Goal: Browse casually

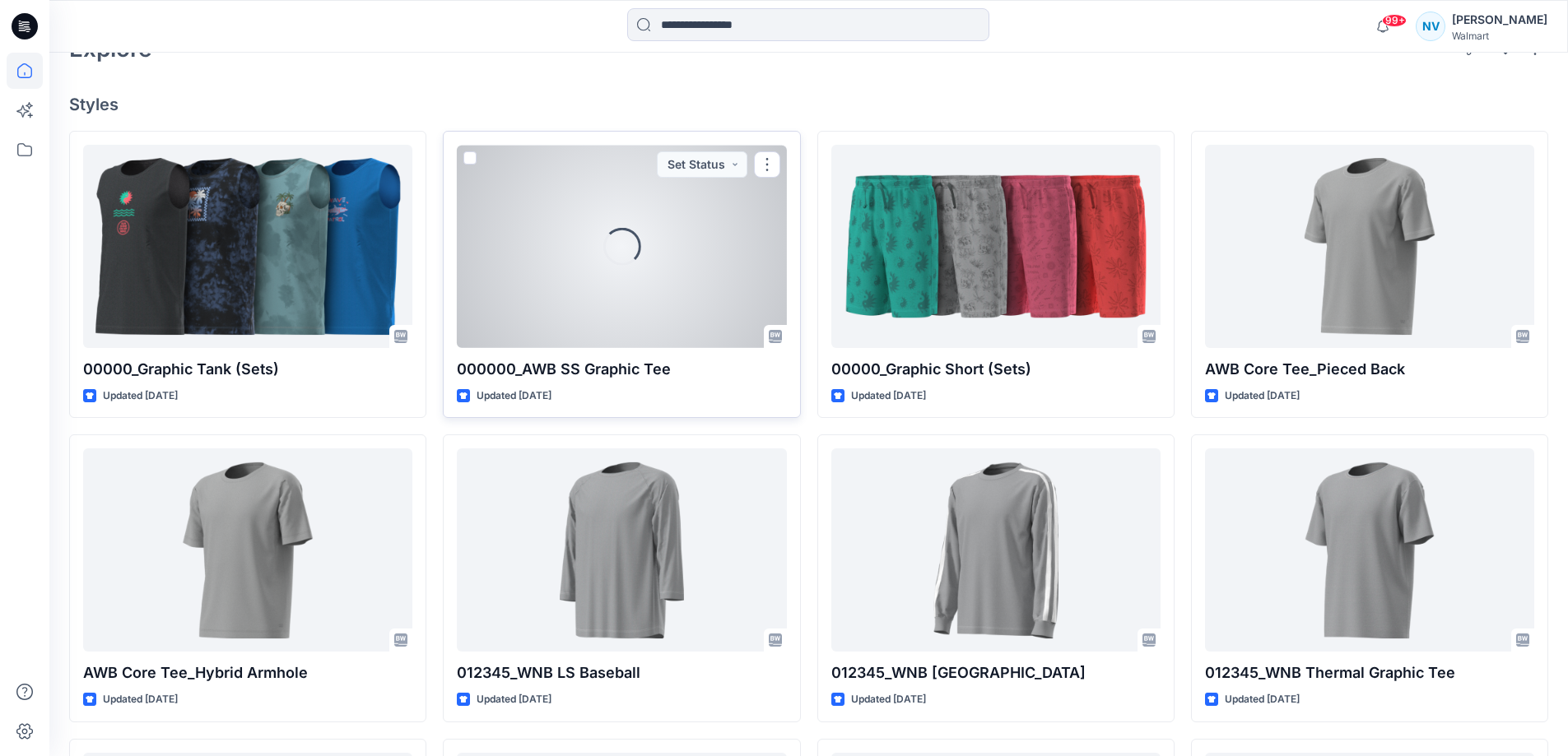
scroll to position [411, 0]
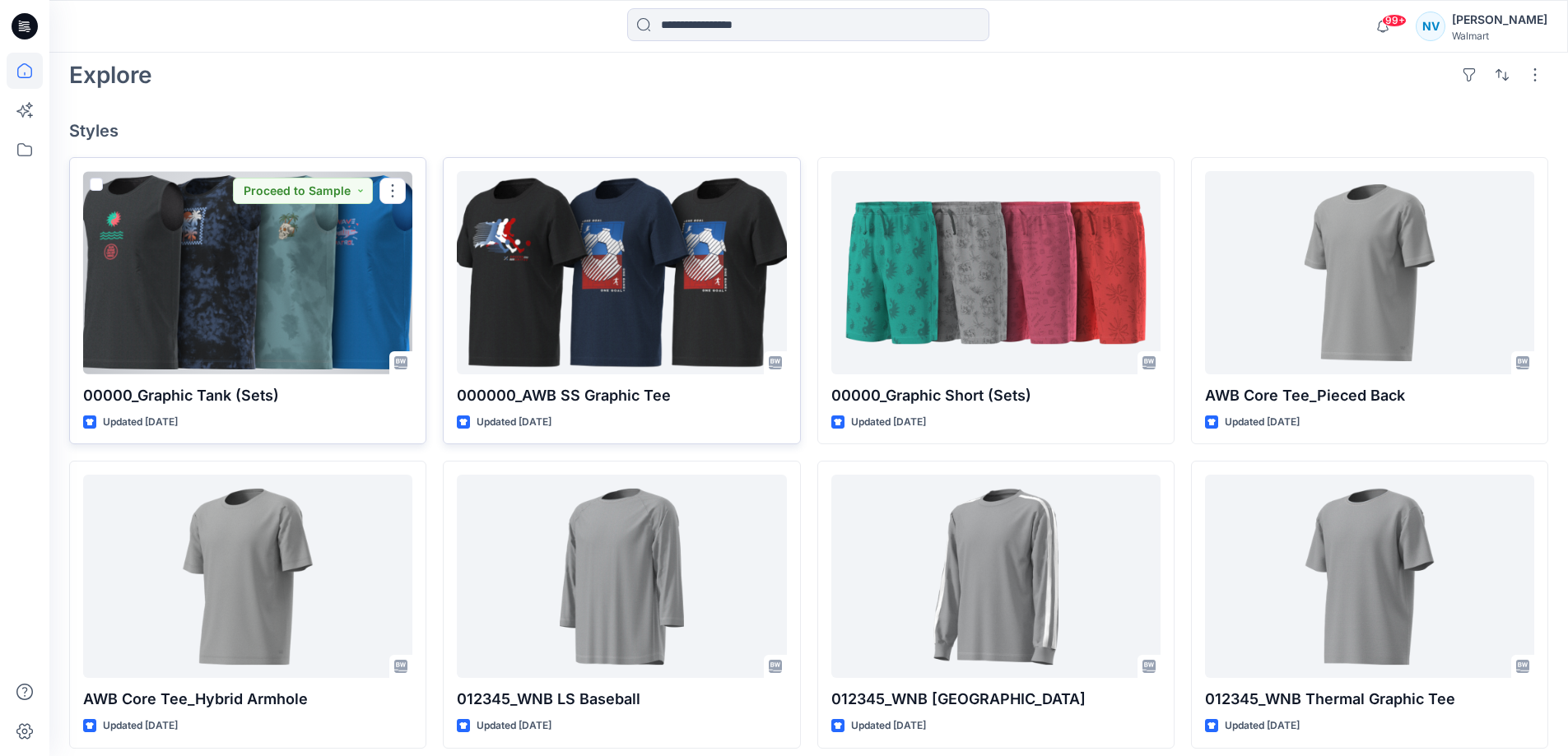
click at [284, 305] on div at bounding box center [247, 273] width 330 height 203
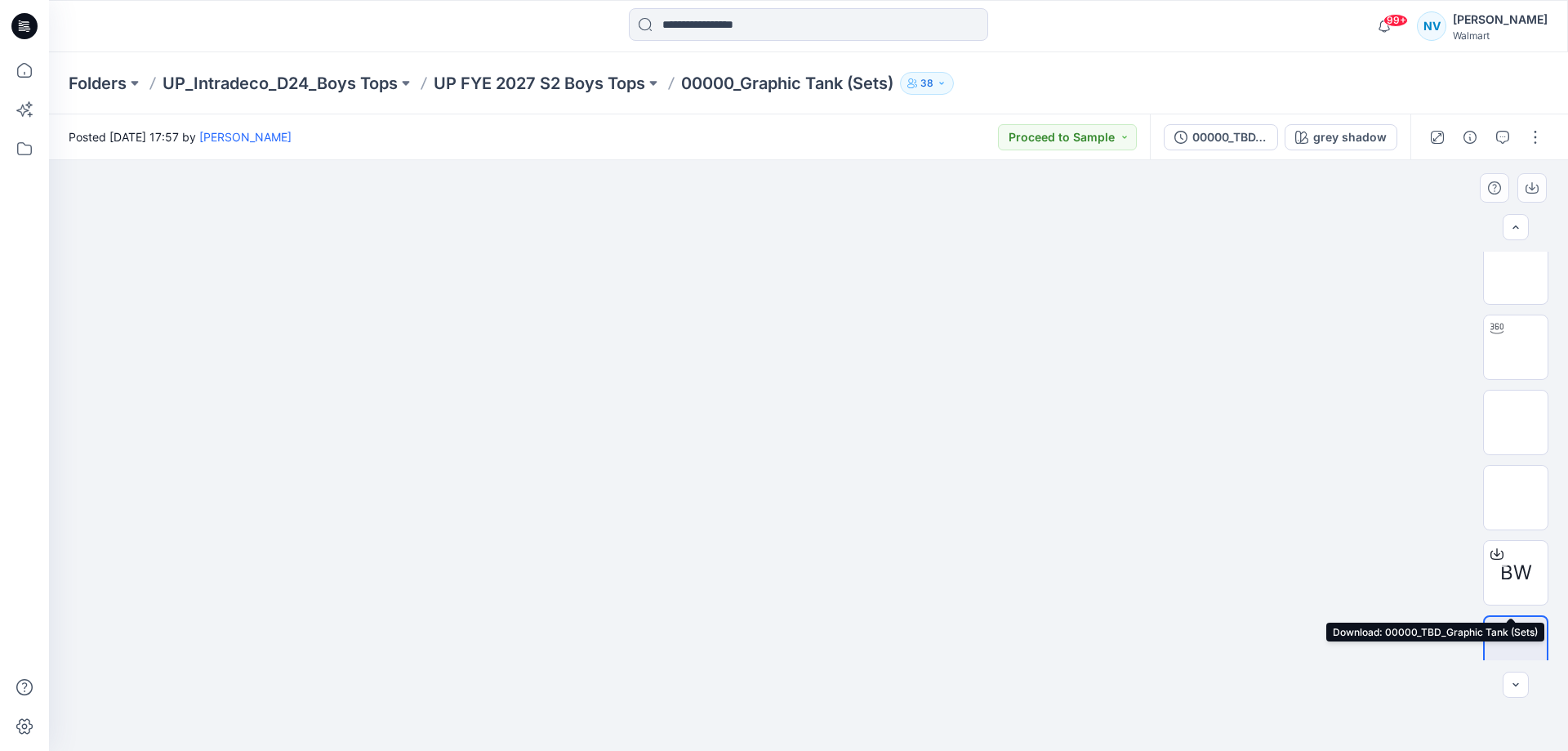
scroll to position [33, 0]
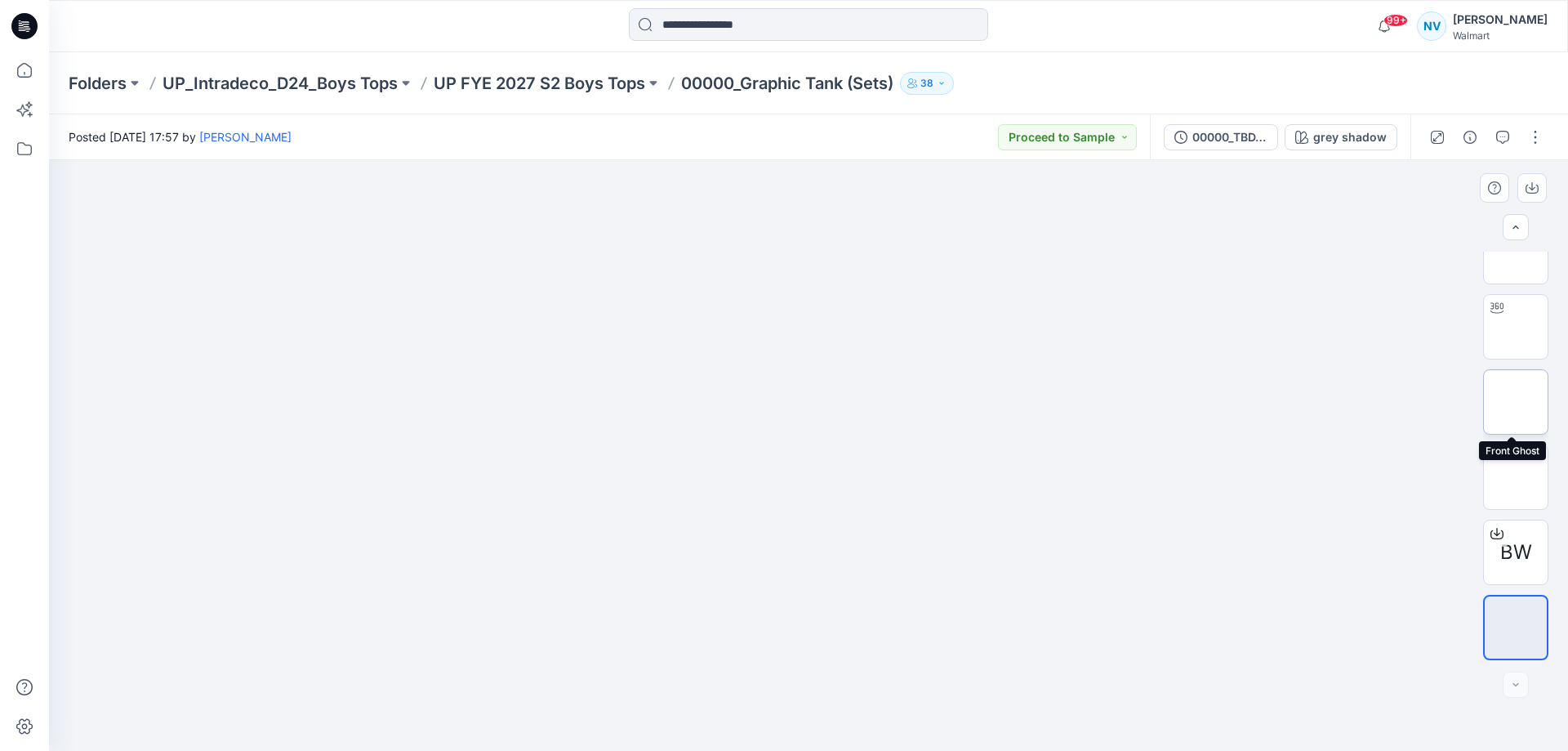
click at [1516, 402] on img at bounding box center [1516, 402] width 0 height 0
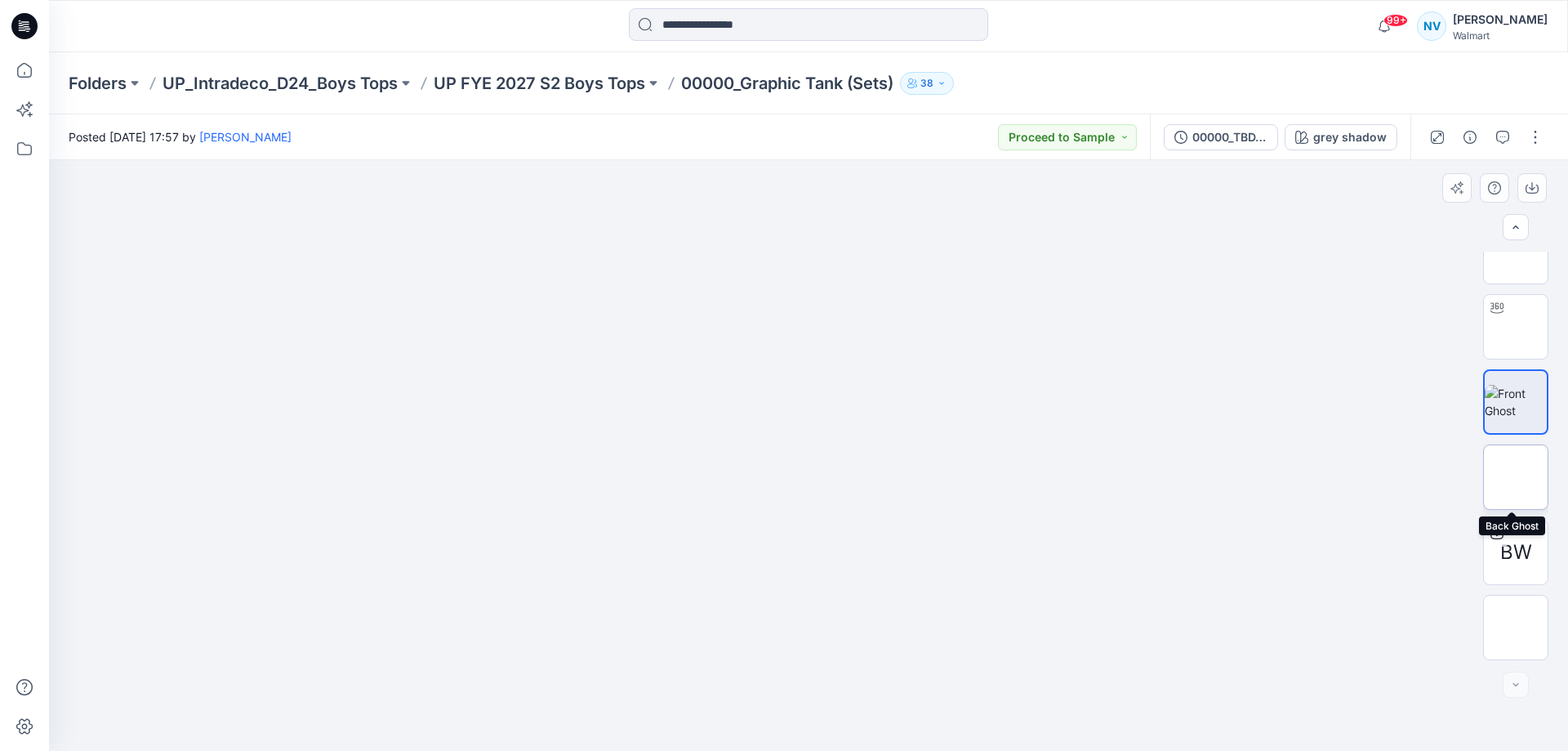
click at [1516, 477] on img at bounding box center [1516, 477] width 0 height 0
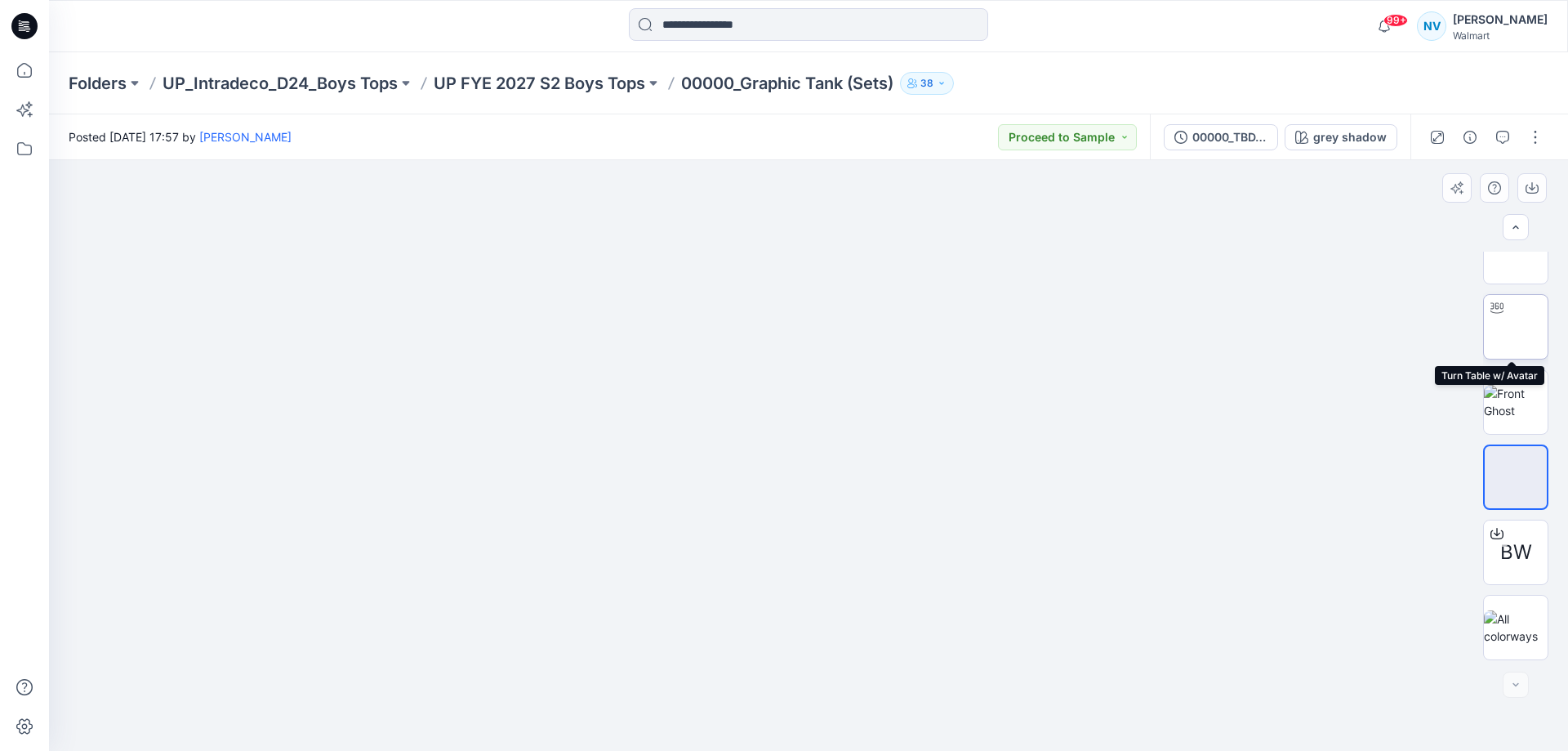
click at [1516, 327] on img at bounding box center [1516, 327] width 0 height 0
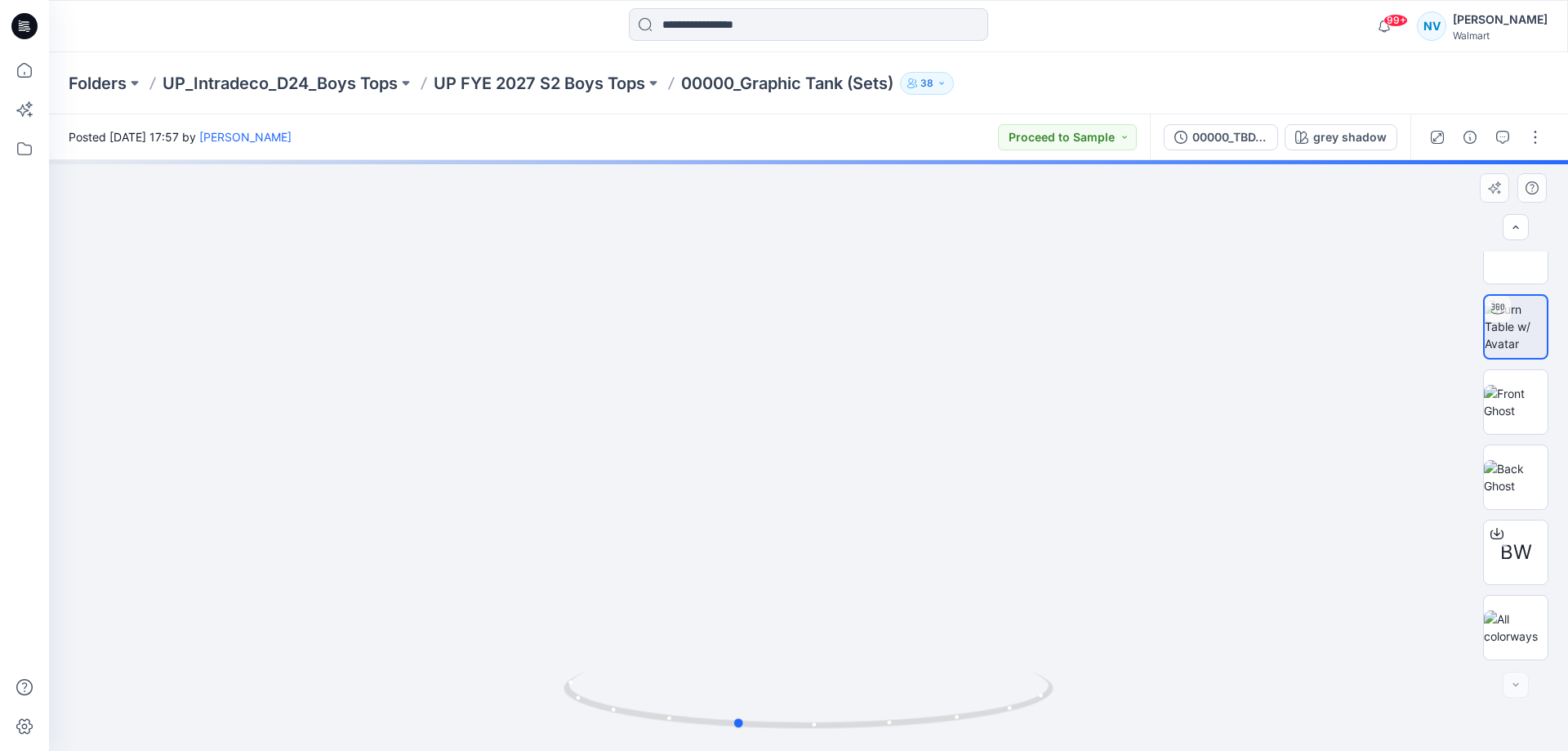
drag, startPoint x: 807, startPoint y: 727, endPoint x: 1225, endPoint y: 698, distance: 419.0
click at [1225, 698] on div at bounding box center [808, 455] width 1519 height 590
